Goal: Book appointment/travel/reservation

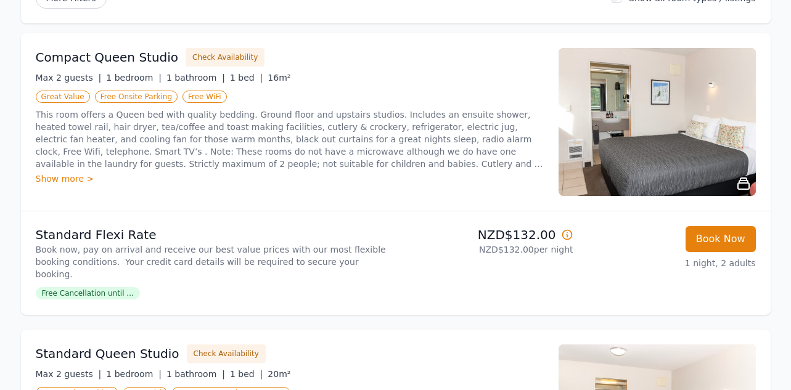
scroll to position [123, 0]
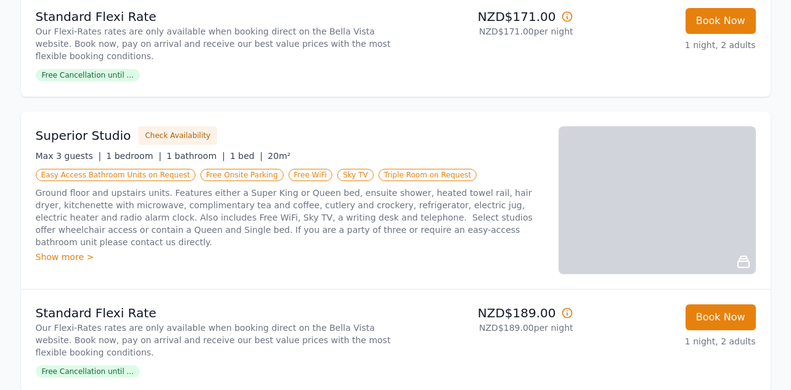
scroll to position [616, 0]
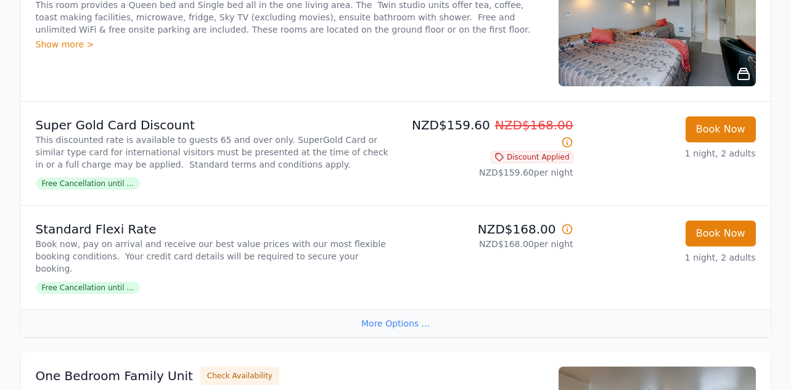
scroll to position [801, 0]
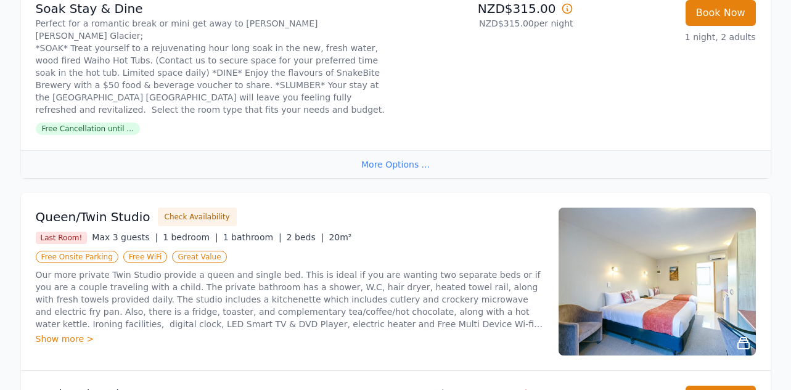
scroll to position [616, 0]
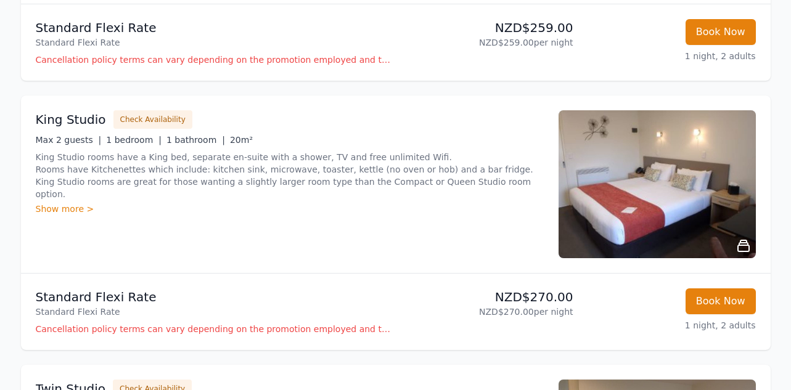
scroll to position [370, 0]
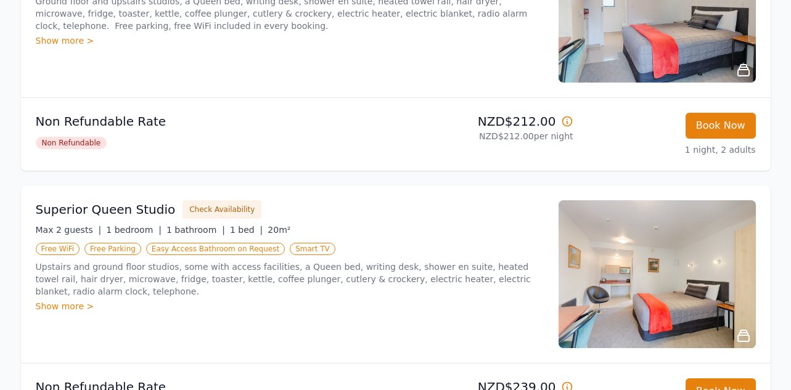
scroll to position [308, 0]
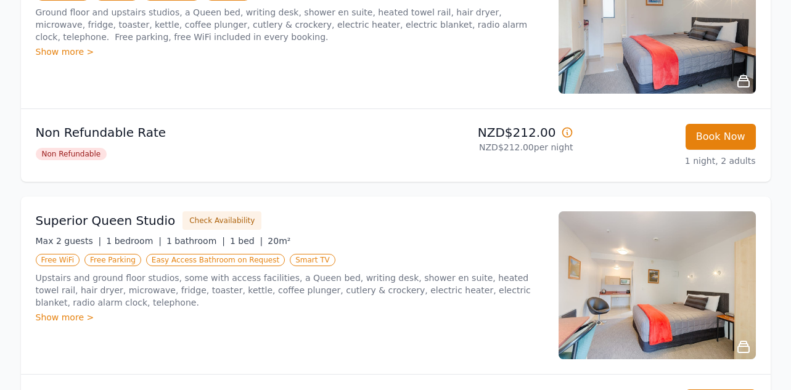
click at [53, 49] on div "Show more >" at bounding box center [290, 52] width 508 height 12
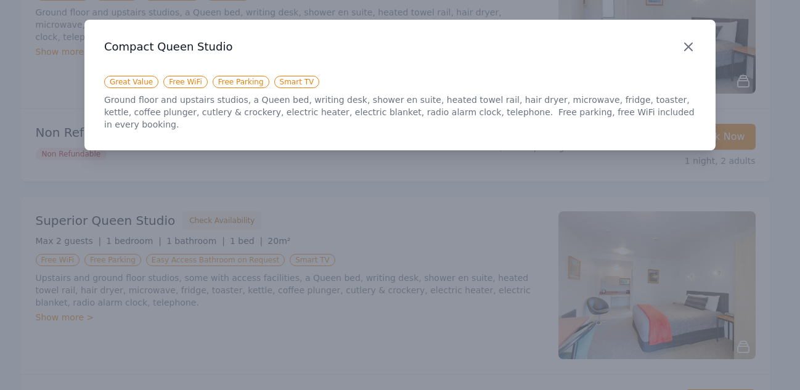
click at [691, 43] on icon "button" at bounding box center [688, 46] width 15 height 15
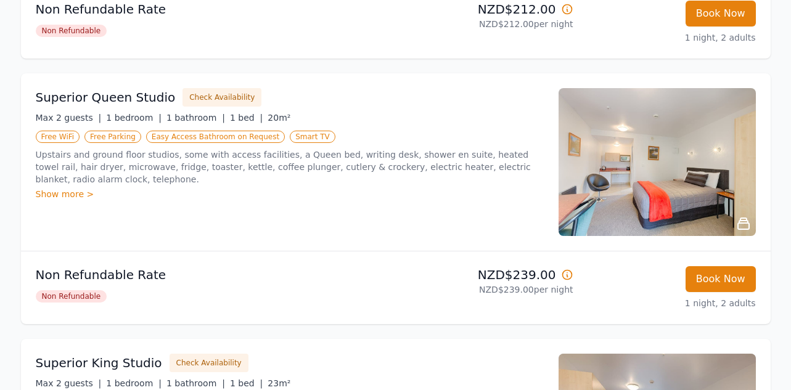
scroll to position [493, 0]
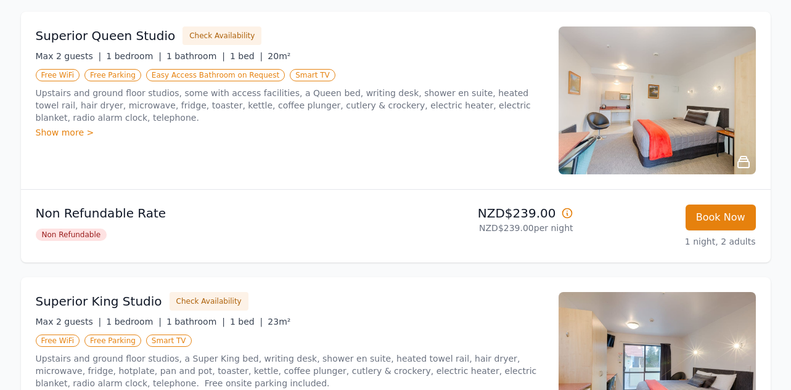
click at [67, 129] on div "Show more >" at bounding box center [290, 132] width 508 height 12
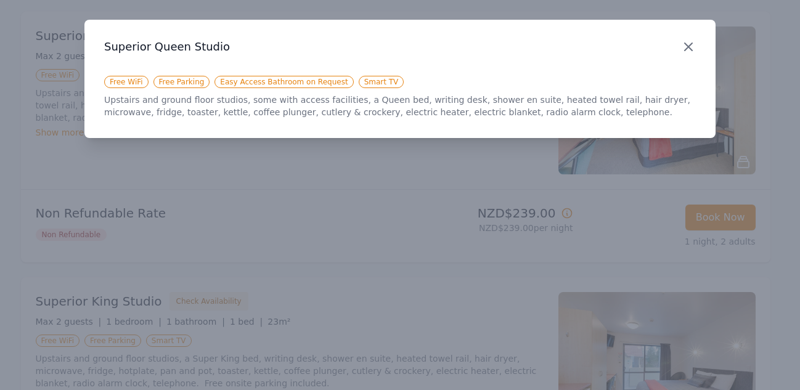
click at [687, 46] on icon "button" at bounding box center [688, 46] width 7 height 7
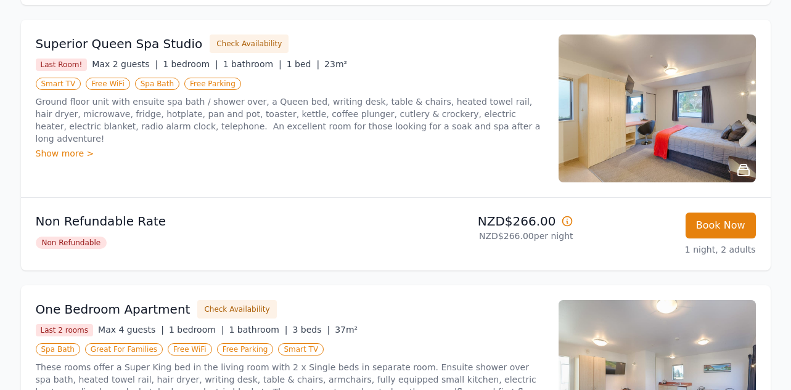
scroll to position [1294, 0]
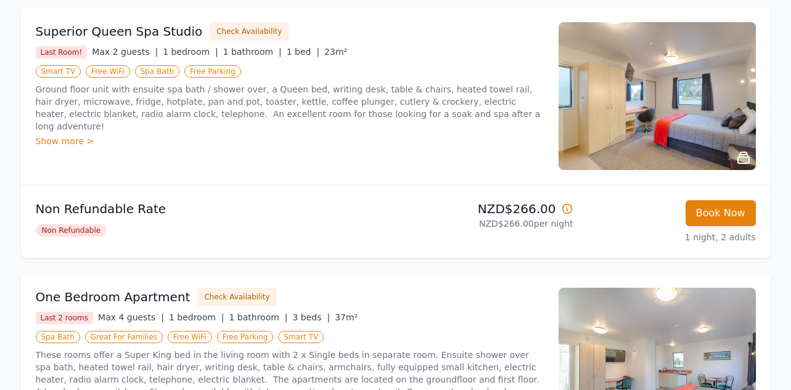
click at [62, 135] on div "Show more >" at bounding box center [290, 141] width 508 height 12
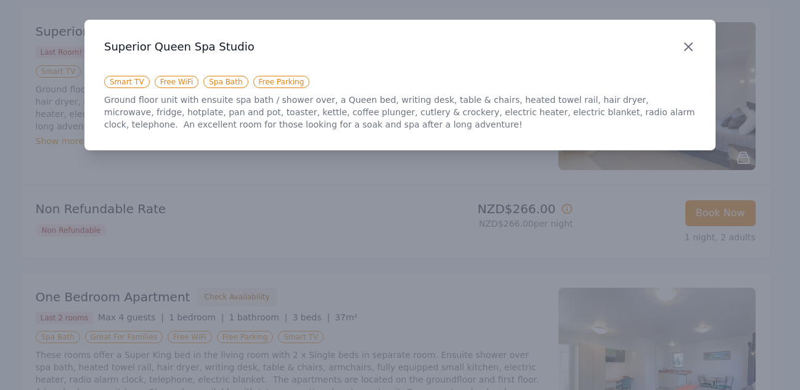
click at [682, 47] on icon "button" at bounding box center [688, 46] width 15 height 15
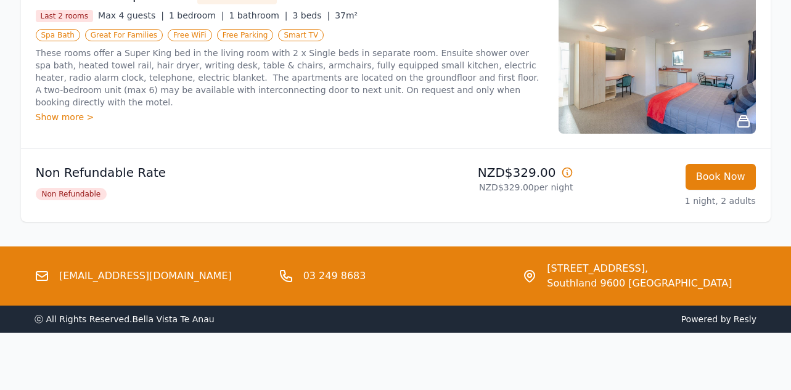
scroll to position [1598, 0]
